Goal: Task Accomplishment & Management: Use online tool/utility

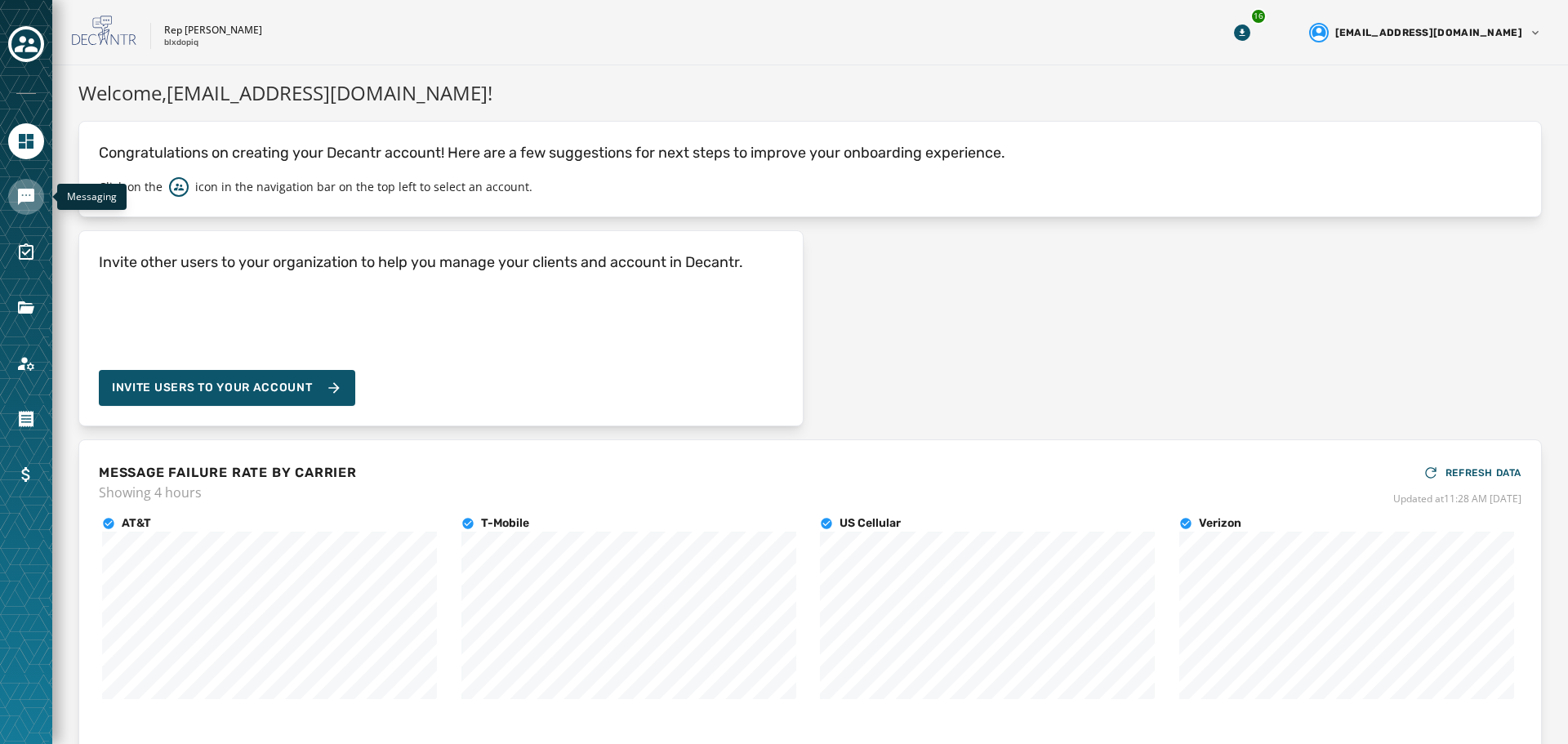
click at [22, 190] on icon "Navigate to Messaging" at bounding box center [25, 196] width 17 height 17
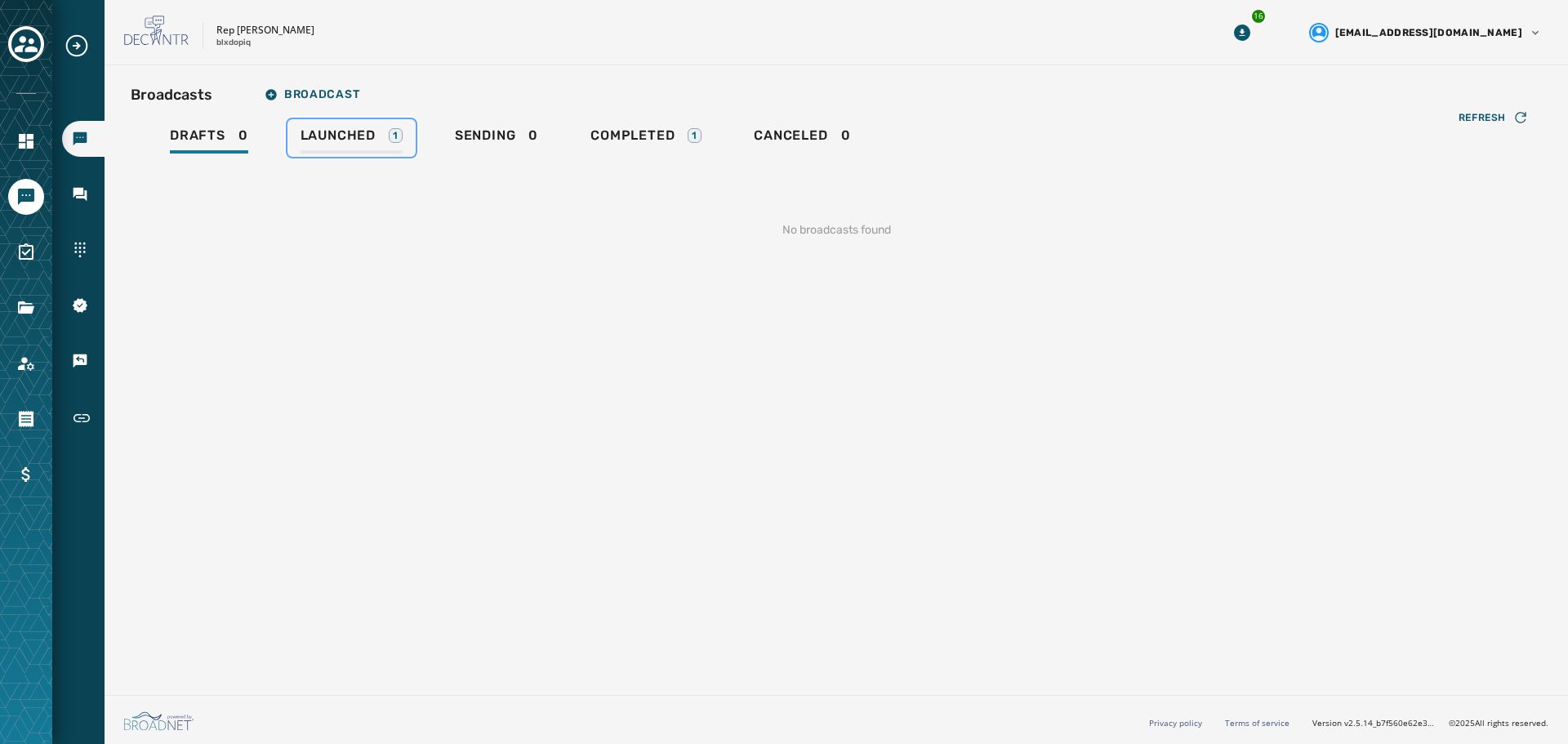
click at [366, 135] on span "Launched" at bounding box center [338, 135] width 75 height 17
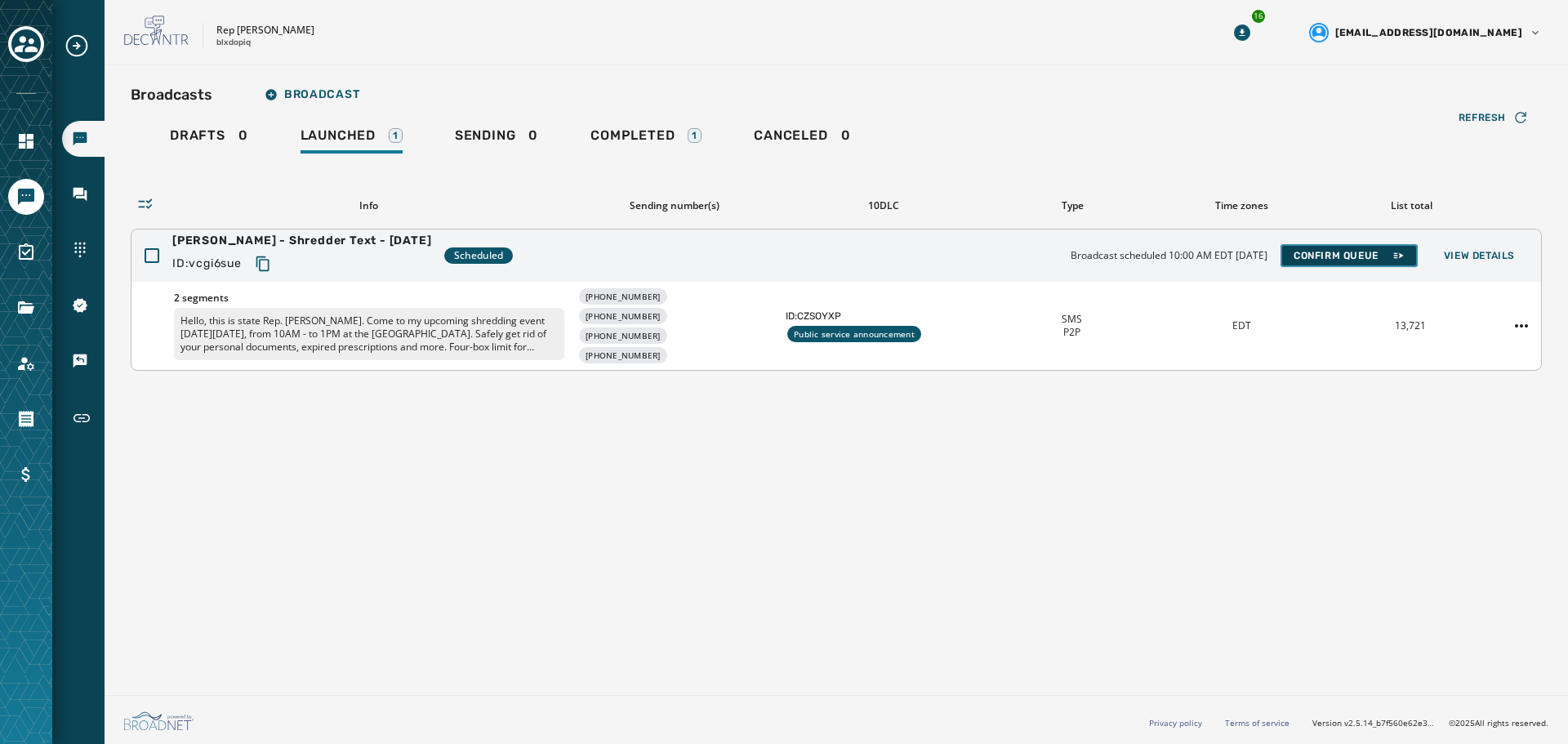
click at [1347, 246] on button "Confirm Queue" at bounding box center [1348, 256] width 137 height 23
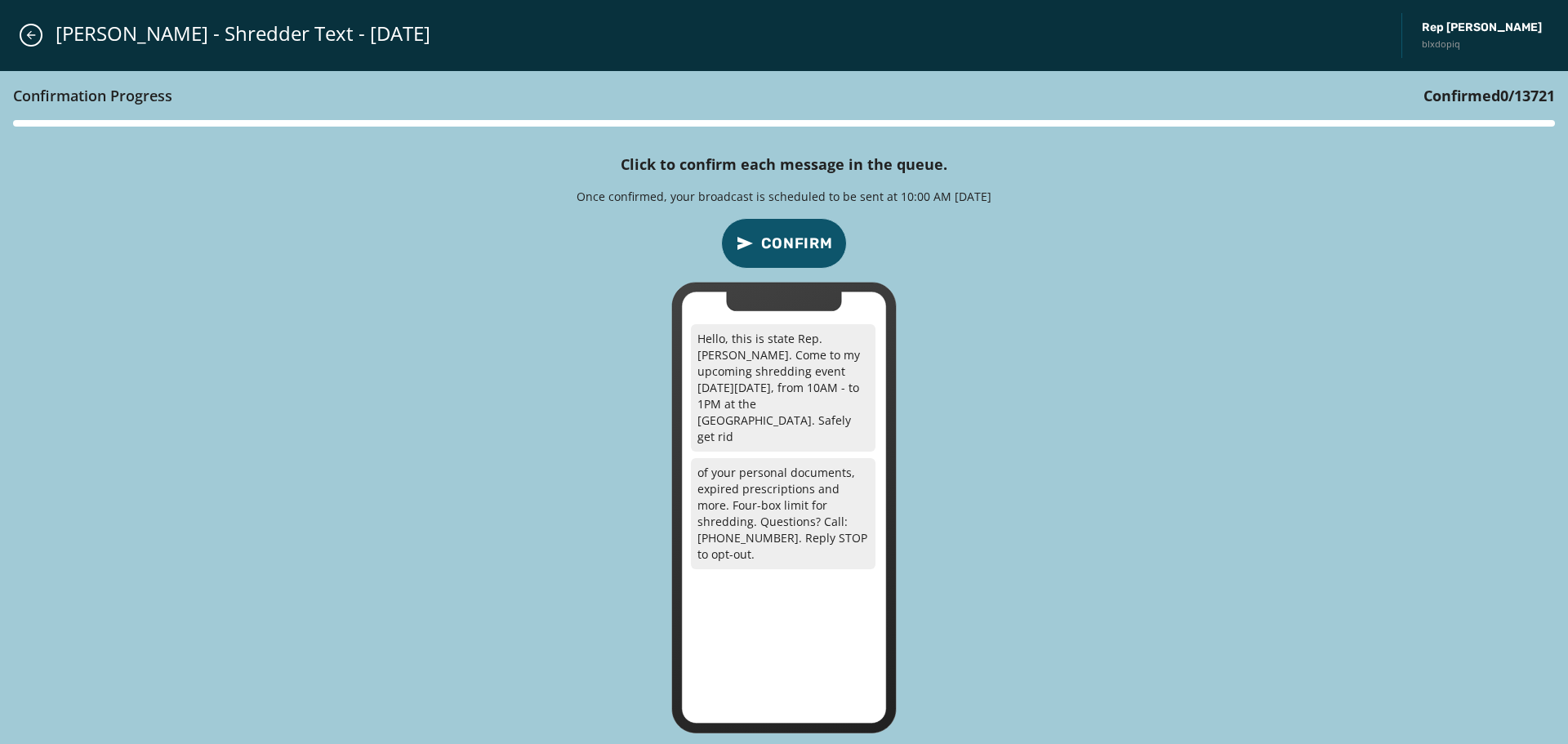
click at [782, 250] on span "Confirm" at bounding box center [797, 243] width 72 height 23
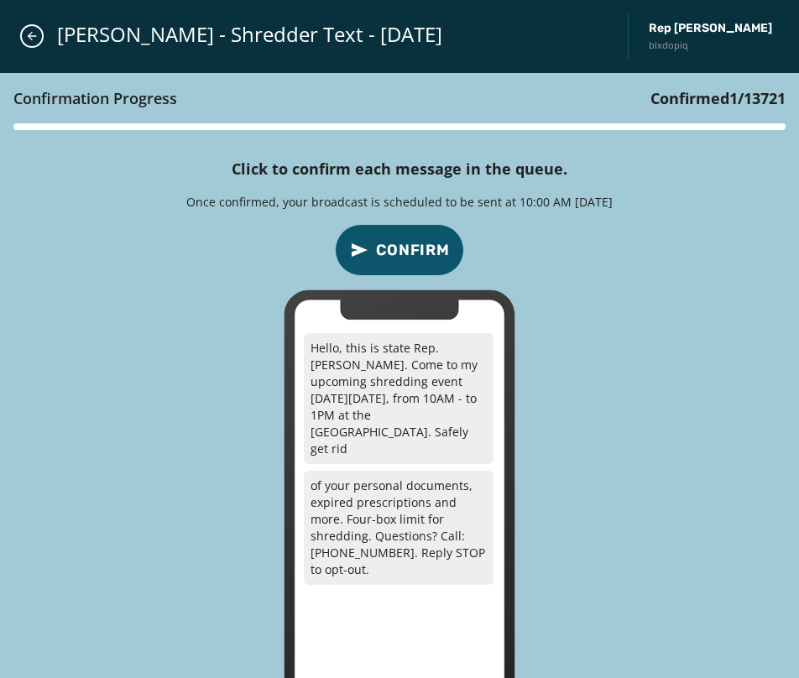
click at [750, 237] on div "Confirmation Progress Confirmed 1 / 13721 Click to confirm each message in the …" at bounding box center [399, 412] width 799 height 678
click at [419, 265] on button "Confirm" at bounding box center [399, 250] width 129 height 52
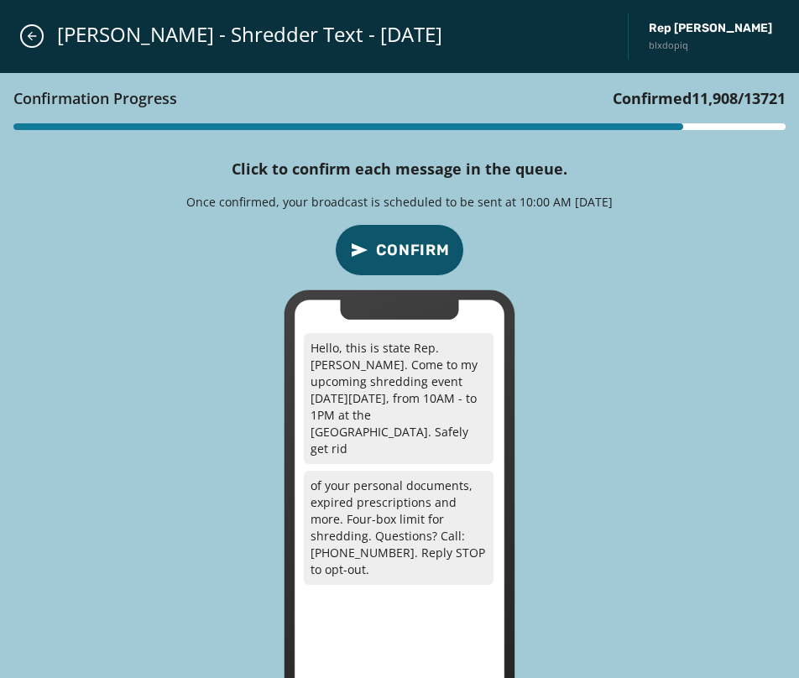
click at [708, 316] on div "Confirmation Progress Confirmed 11,908 / 13721 Click to confirm each message in…" at bounding box center [399, 412] width 799 height 678
click at [421, 252] on span "Confirm" at bounding box center [413, 250] width 74 height 24
click at [675, 332] on div "Confirmation Progress Confirmed 13,579 / 13721 Click to confirm each message in…" at bounding box center [399, 412] width 799 height 678
click at [421, 251] on span "Confirm" at bounding box center [413, 250] width 74 height 24
click at [30, 48] on div "[PERSON_NAME] - Shredder Text - [DATE] Rep [PERSON_NAME] blxdopiq" at bounding box center [399, 36] width 799 height 73
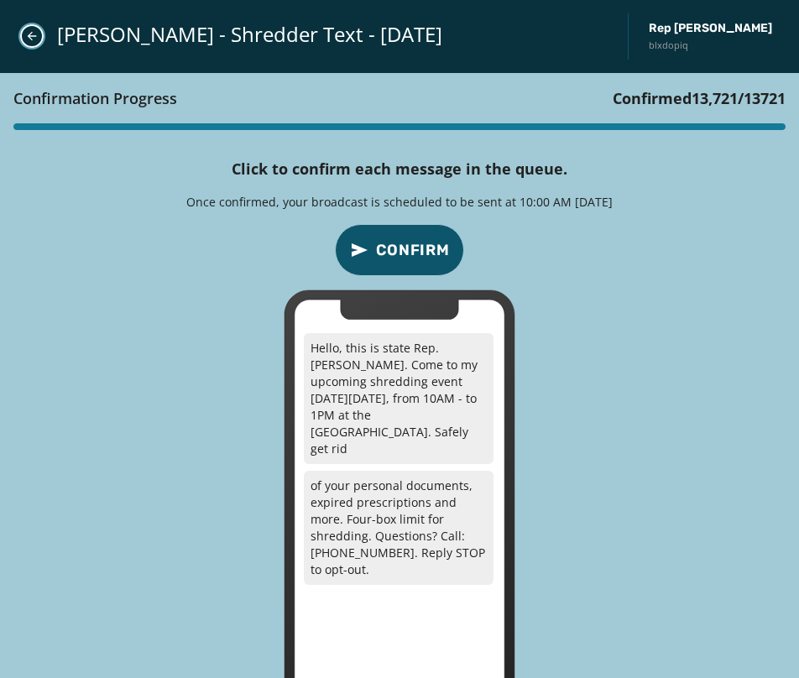
click at [29, 37] on icon "Close admin drawer" at bounding box center [32, 36] width 9 height 9
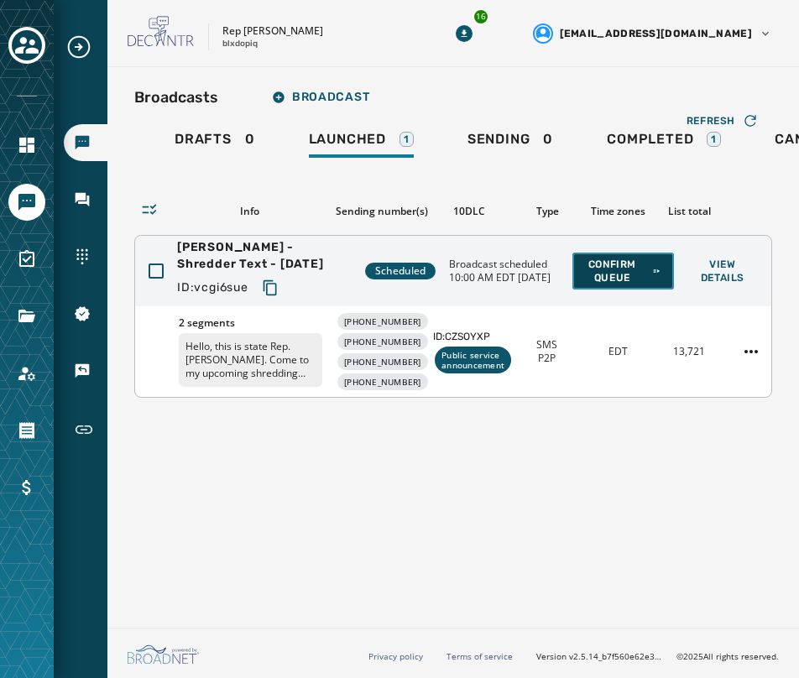
click at [609, 270] on span "Confirm Queue" at bounding box center [623, 271] width 75 height 27
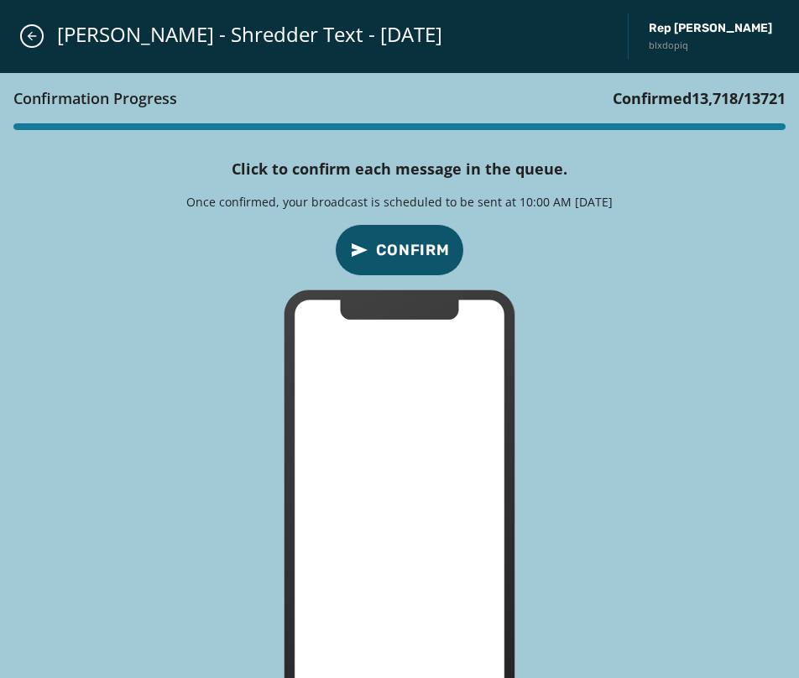
click at [629, 245] on div "Confirmation Progress Confirmed 13,718 / 13721 Click to confirm each message in…" at bounding box center [399, 412] width 799 height 678
click at [422, 240] on span "Confirm" at bounding box center [413, 250] width 74 height 24
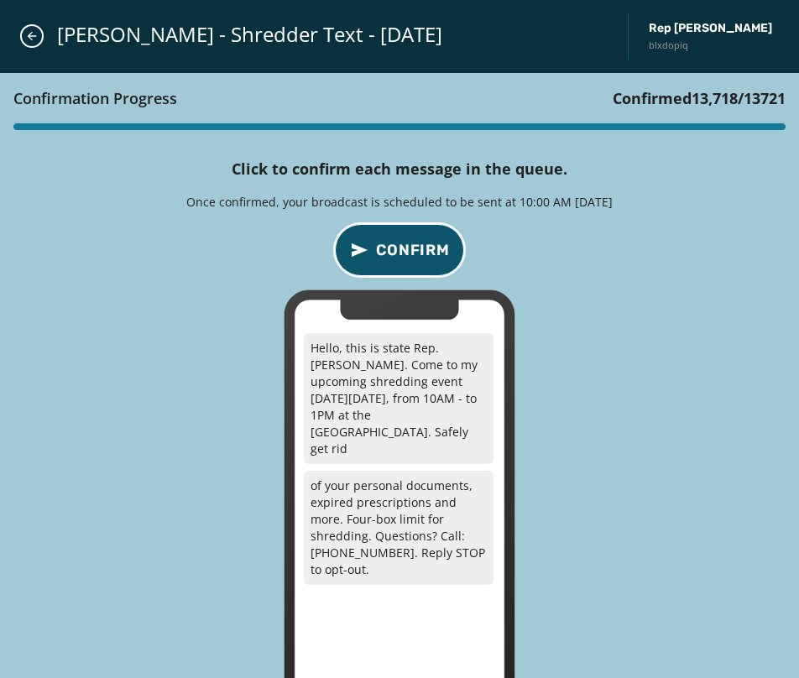
click at [431, 254] on span "Confirm" at bounding box center [413, 250] width 74 height 24
click at [429, 254] on span "Confirm" at bounding box center [413, 250] width 74 height 24
click at [426, 254] on span "Confirm" at bounding box center [413, 250] width 74 height 24
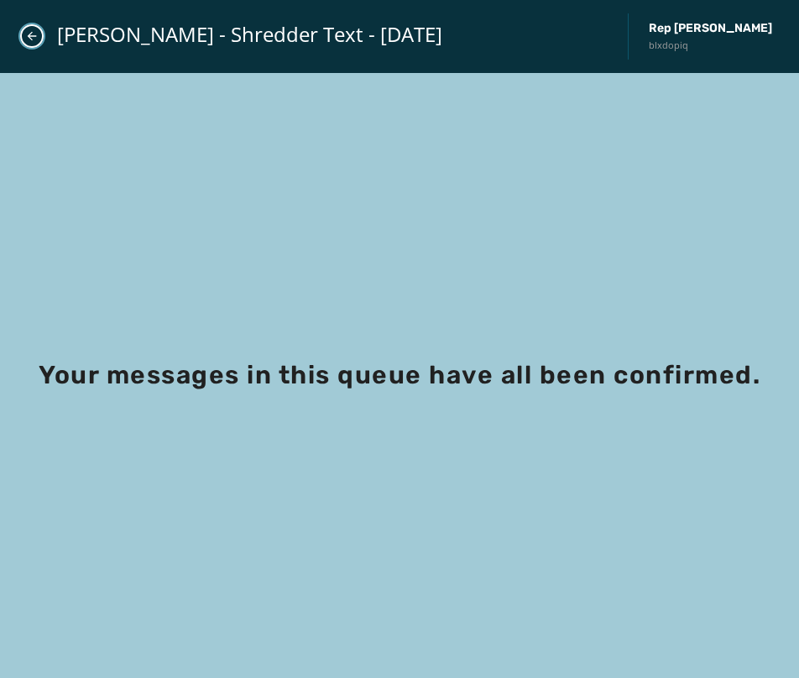
click at [39, 36] on button "Close admin drawer" at bounding box center [32, 36] width 24 height 24
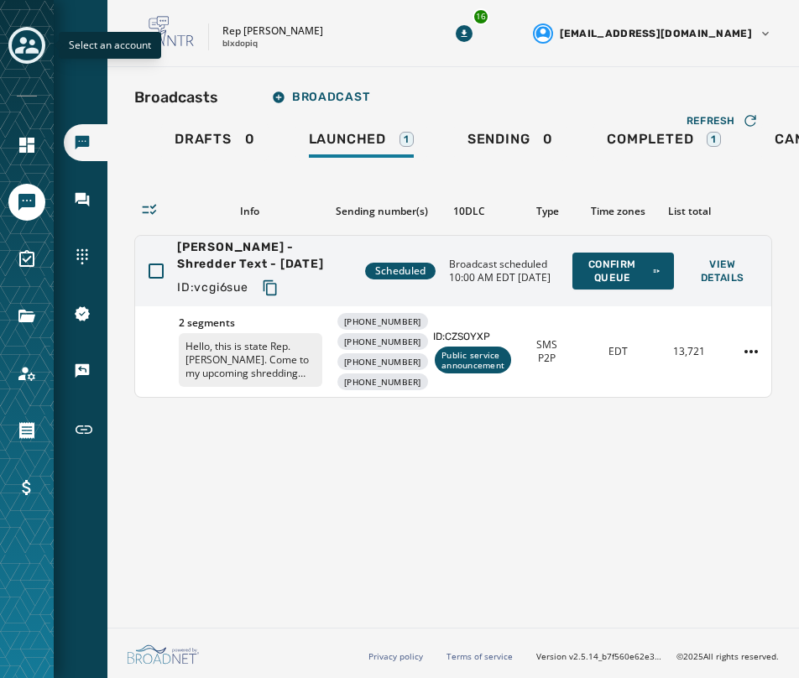
click at [36, 43] on icon "Toggle account select drawer" at bounding box center [27, 46] width 24 height 24
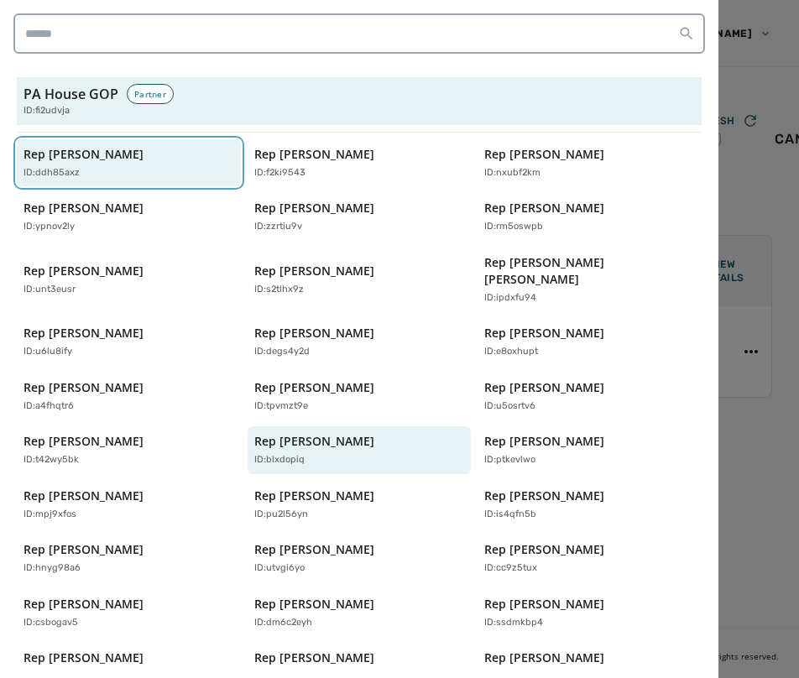
click at [149, 174] on div "ID: ddh85axz" at bounding box center [121, 173] width 194 height 14
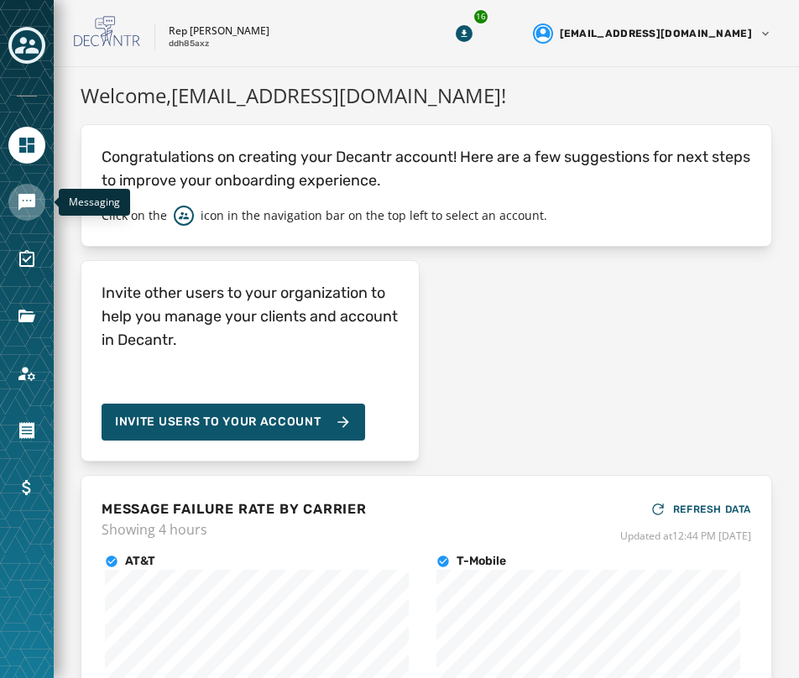
click at [23, 204] on icon "Navigate to Messaging" at bounding box center [26, 202] width 17 height 17
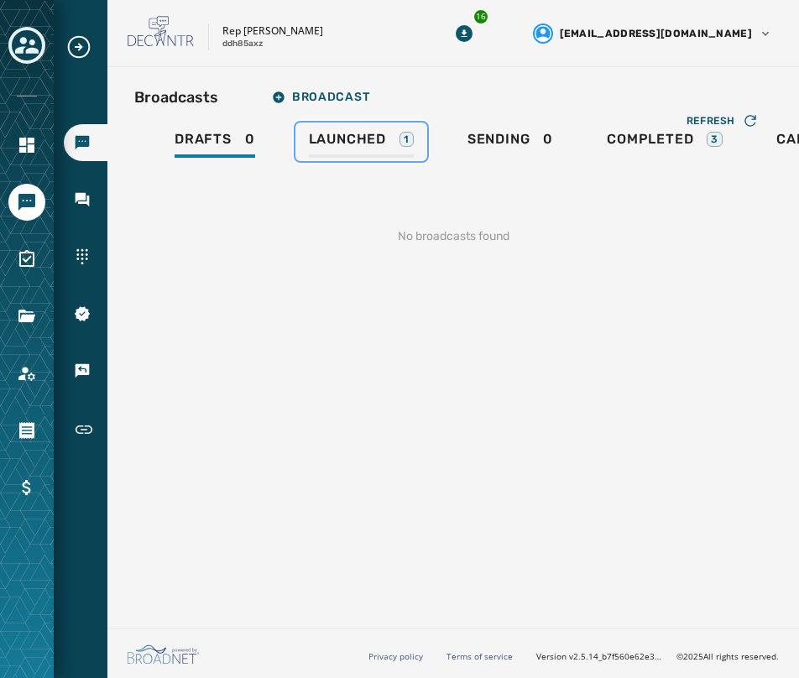
click at [359, 144] on span "Launched" at bounding box center [347, 139] width 77 height 17
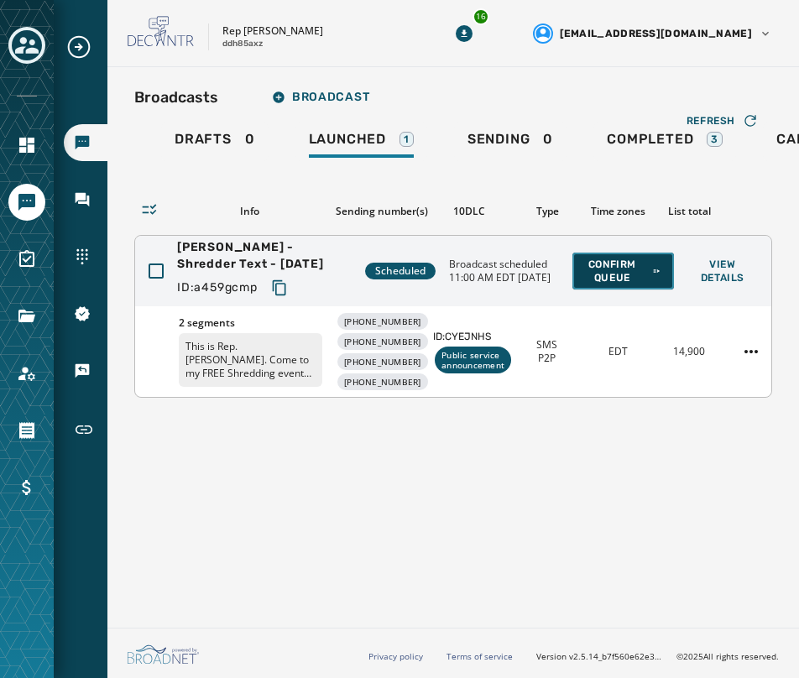
click at [618, 268] on span "Confirm Queue" at bounding box center [623, 271] width 75 height 27
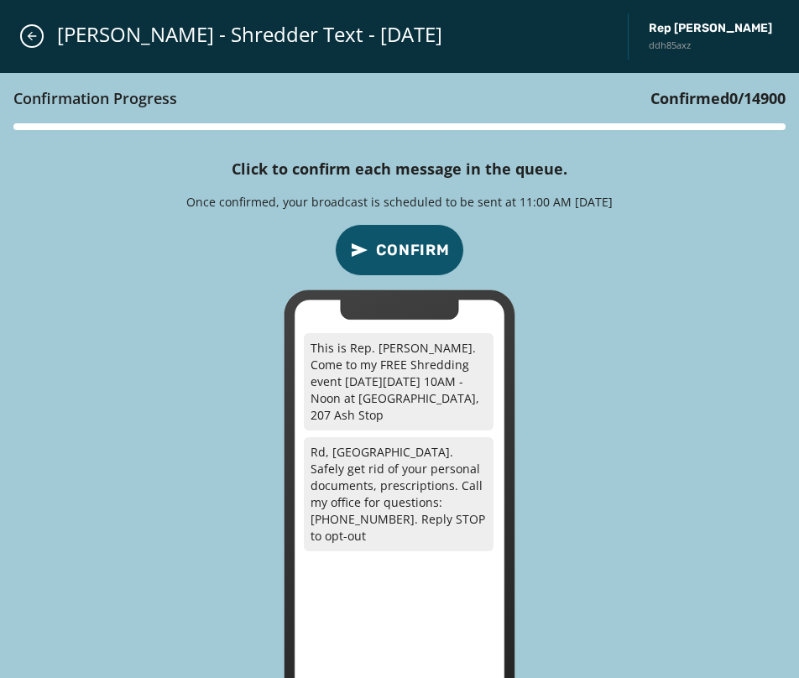
click at [757, 335] on div "Confirmation Progress Confirmed 0 / 14900 Click to confirm each message in the …" at bounding box center [399, 412] width 799 height 678
click at [413, 238] on span "Confirm" at bounding box center [413, 250] width 74 height 24
click at [416, 244] on span "Confirm" at bounding box center [413, 250] width 74 height 24
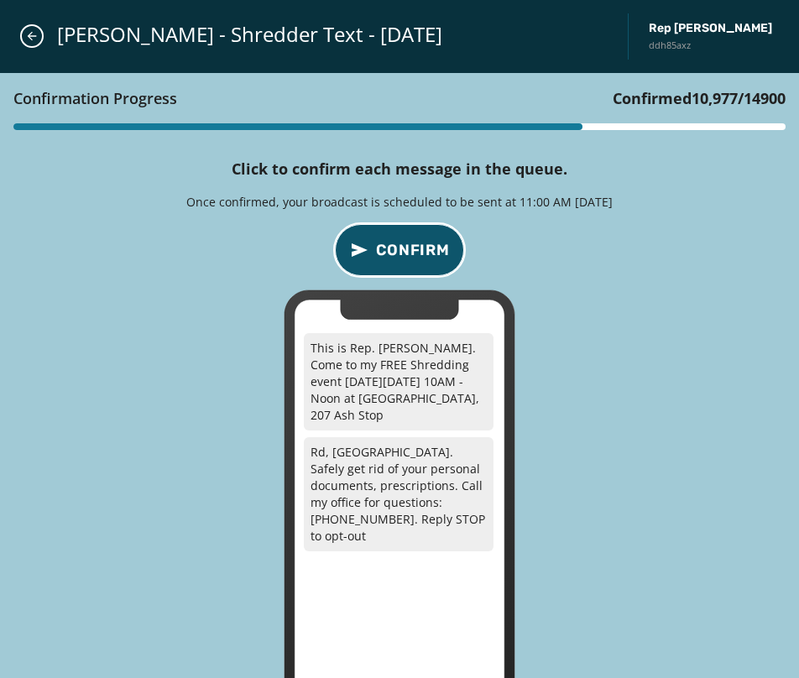
click at [423, 254] on span "Confirm" at bounding box center [413, 250] width 74 height 24
click at [416, 254] on span "Confirm" at bounding box center [413, 250] width 74 height 24
click at [713, 236] on div "Confirmation Progress Confirmed 13,085 / 14900 Click to confirm each message in…" at bounding box center [399, 412] width 799 height 678
click at [426, 253] on span "Confirm" at bounding box center [413, 250] width 74 height 24
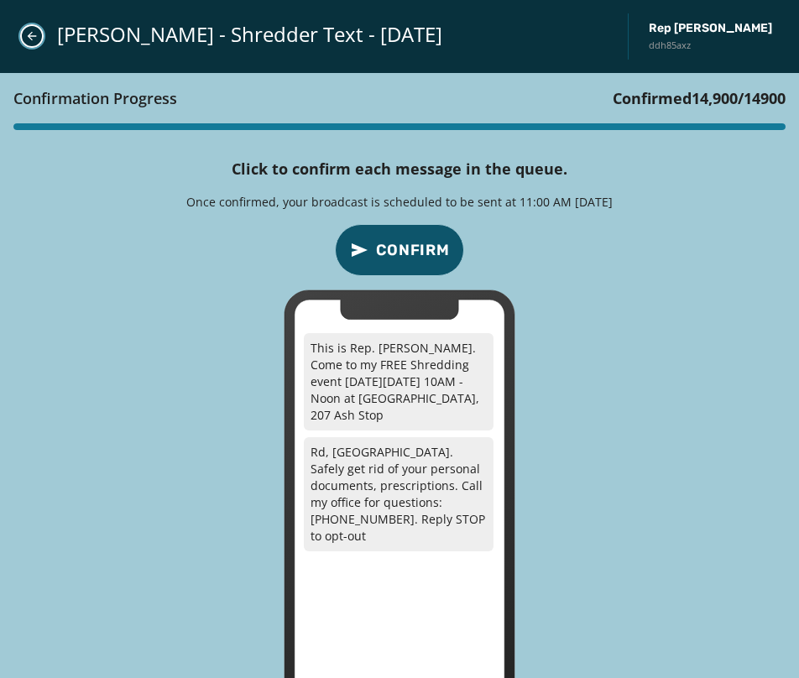
click at [30, 29] on button "Close admin drawer" at bounding box center [32, 36] width 24 height 24
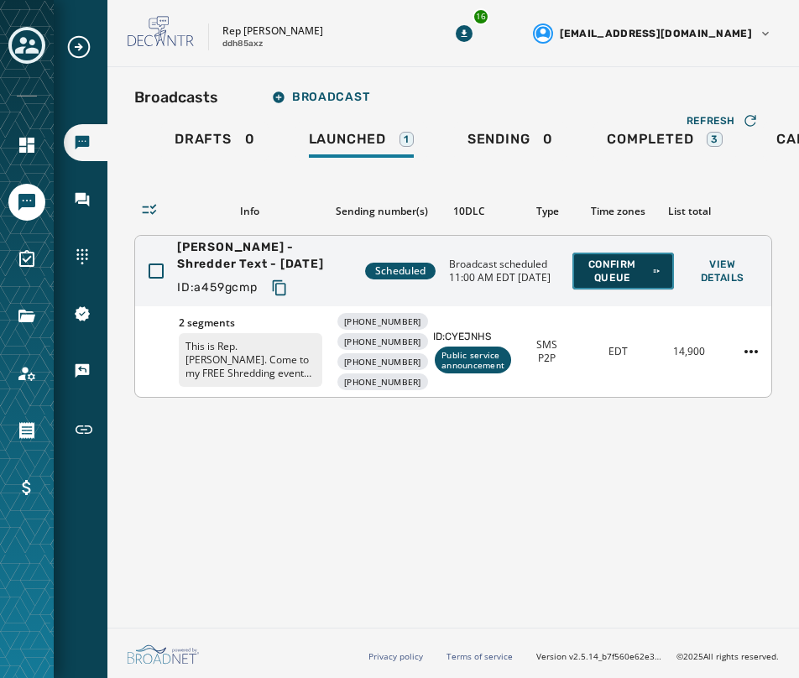
click at [631, 268] on span "Confirm Queue" at bounding box center [623, 271] width 75 height 27
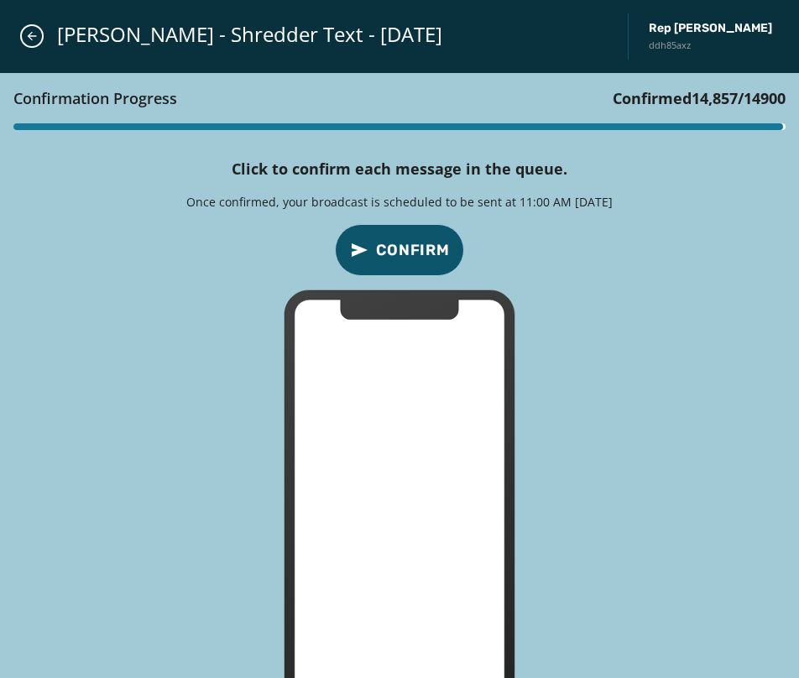
click at [420, 244] on span "Confirm" at bounding box center [413, 250] width 74 height 24
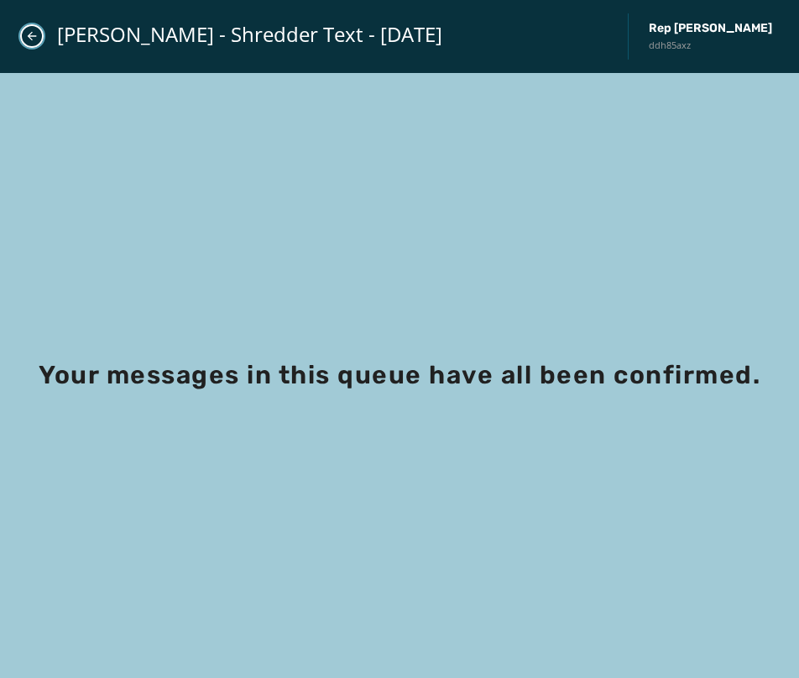
click at [27, 34] on icon "Close admin drawer" at bounding box center [31, 35] width 13 height 13
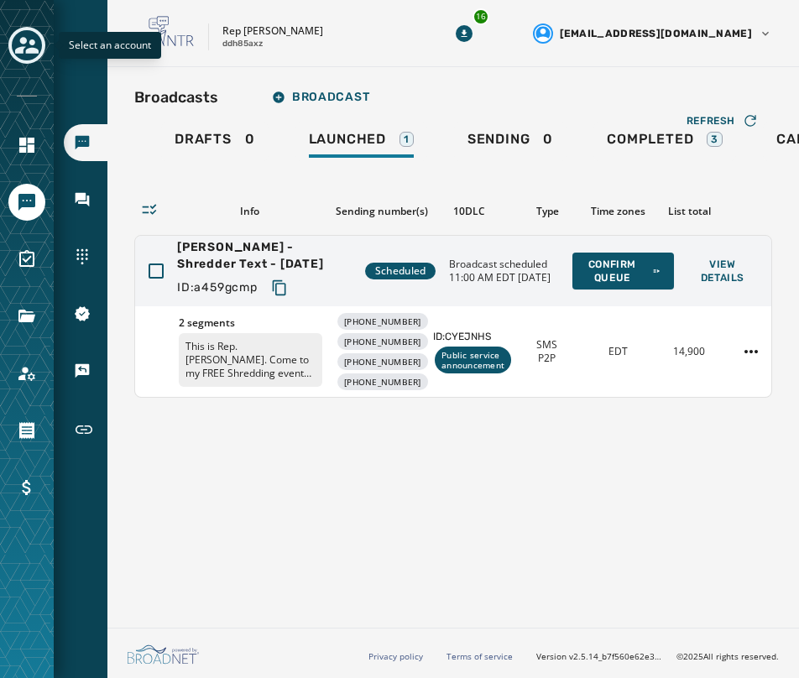
click at [36, 35] on icon "Toggle account select drawer" at bounding box center [27, 46] width 24 height 24
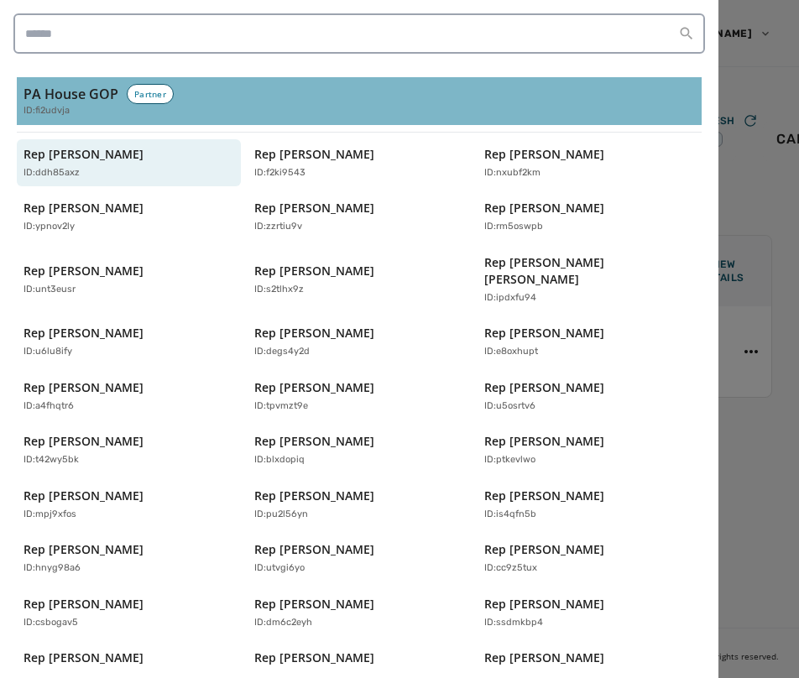
click at [65, 103] on h3 "PA House GOP" at bounding box center [71, 94] width 95 height 20
